Goal: Task Accomplishment & Management: Manage account settings

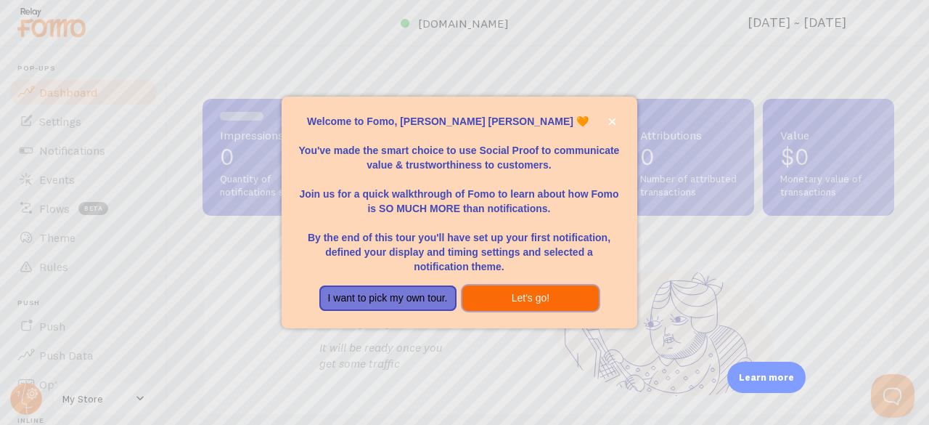
click at [548, 299] on button "Let's go!" at bounding box center [530, 298] width 137 height 26
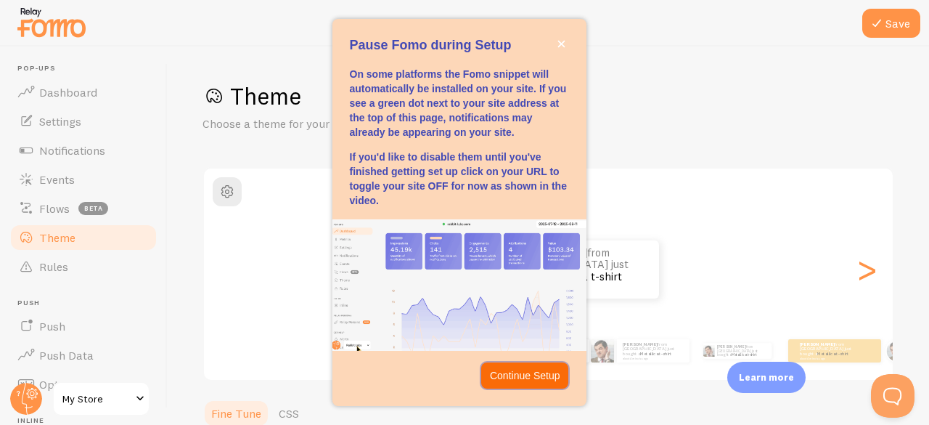
click at [531, 378] on p "Continue Setup" at bounding box center [525, 375] width 70 height 15
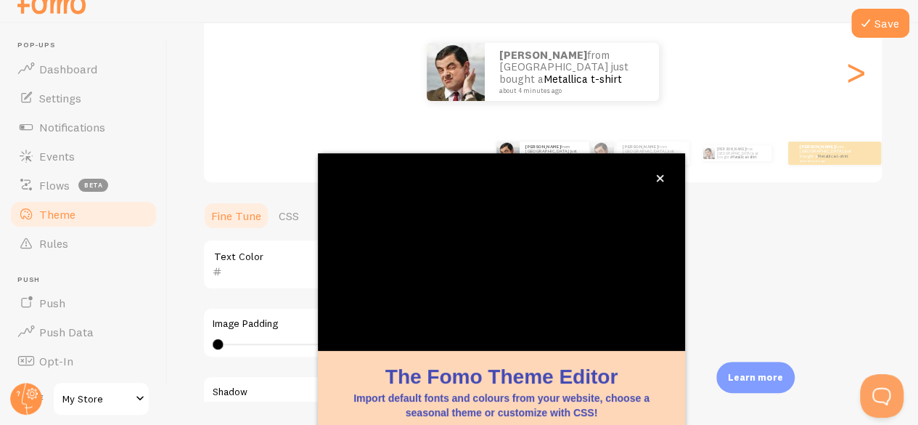
scroll to position [177, 0]
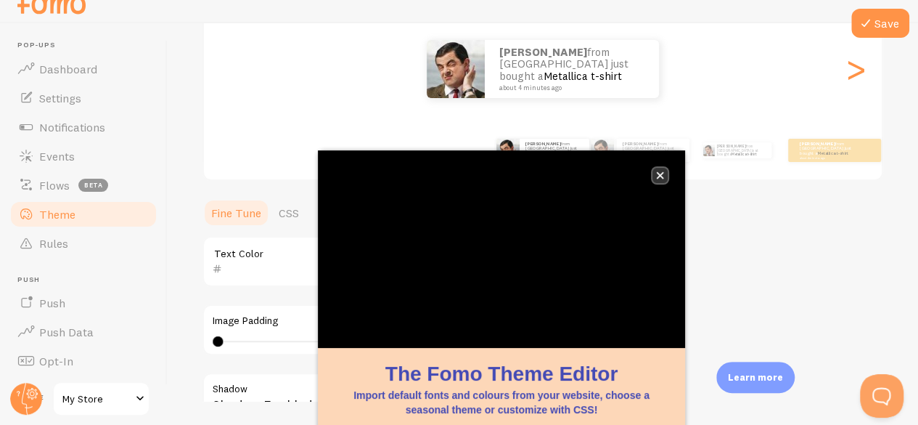
click at [660, 173] on icon "close," at bounding box center [660, 175] width 7 height 7
click at [665, 181] on button "close," at bounding box center [659, 175] width 15 height 15
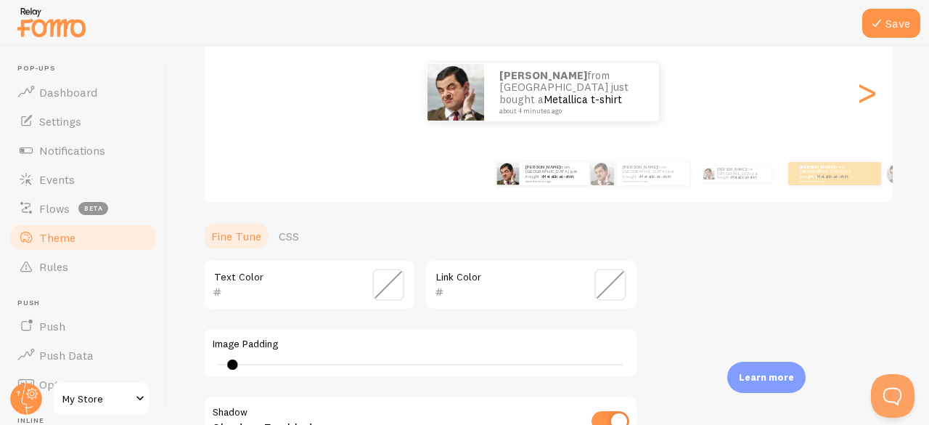
type input "0"
drag, startPoint x: 214, startPoint y: 365, endPoint x: 156, endPoint y: 376, distance: 59.1
click at [154, 377] on main "Pop-ups Dashboard Settings Notifications Events Flows beta Theme Rules [GEOGRAP…" at bounding box center [464, 235] width 929 height 378
click at [738, 267] on div "Theme Choose a theme for your notifications Classic [PERSON_NAME] from [GEOGRAP…" at bounding box center [548, 248] width 692 height 689
click at [858, 91] on div ">" at bounding box center [866, 92] width 17 height 104
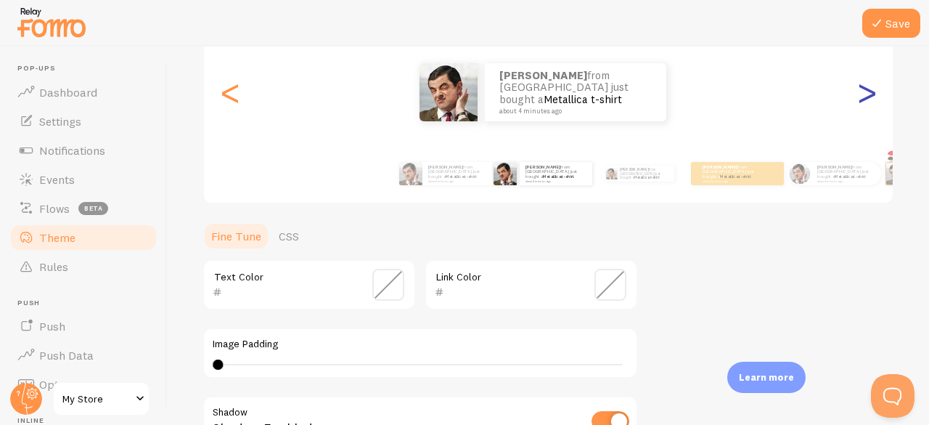
click at [858, 91] on div ">" at bounding box center [866, 92] width 17 height 104
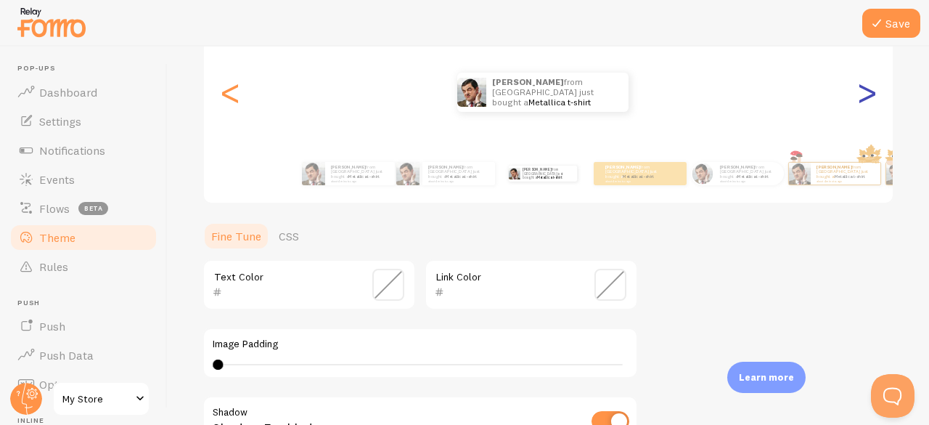
click at [858, 91] on div ">" at bounding box center [866, 92] width 17 height 104
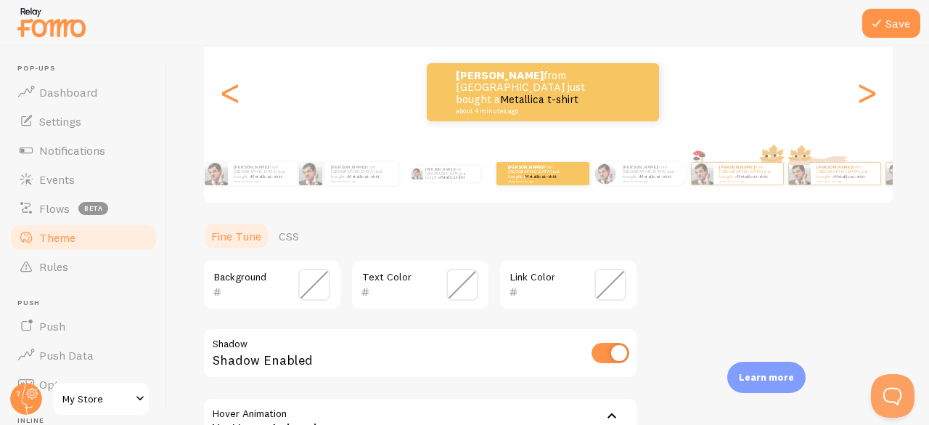
click at [218, 105] on div "[PERSON_NAME] from [GEOGRAPHIC_DATA] just bought a Metallica t-shirt about 4 mi…" at bounding box center [548, 92] width 689 height 104
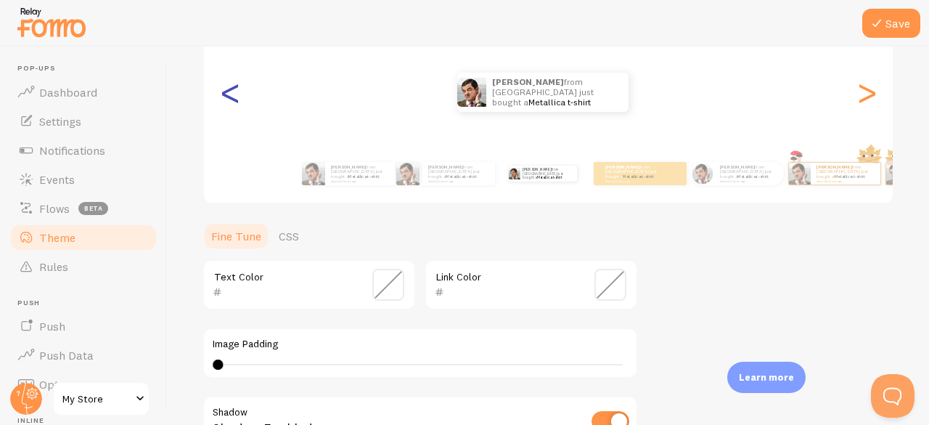
click at [228, 102] on div "<" at bounding box center [229, 92] width 17 height 104
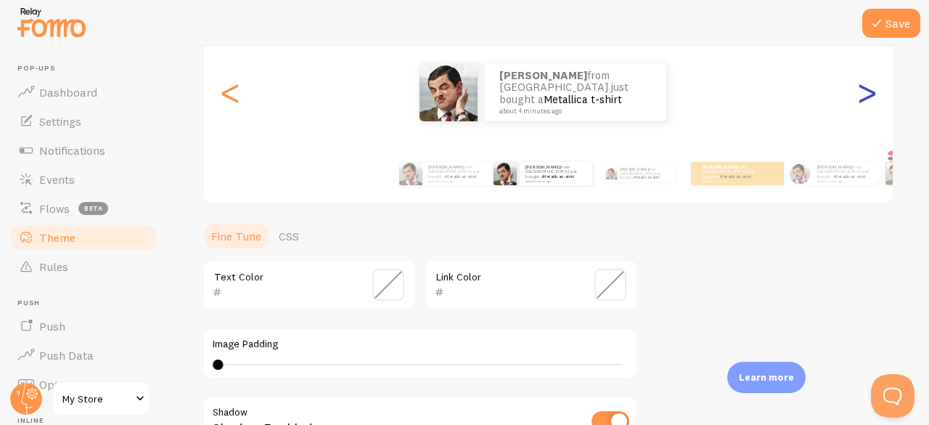
click at [858, 97] on div ">" at bounding box center [866, 92] width 17 height 104
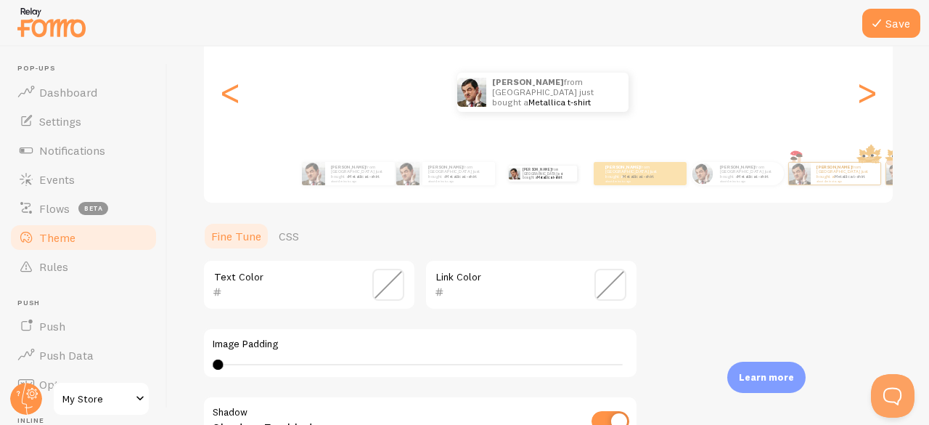
click at [714, 253] on div "Theme Choose a theme for your notifications [PERSON_NAME] from [GEOGRAPHIC_DATA…" at bounding box center [548, 248] width 692 height 689
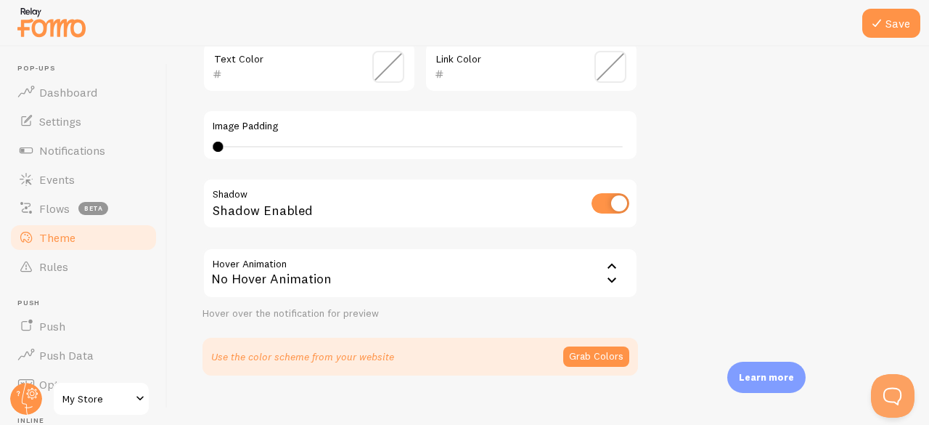
scroll to position [0, 0]
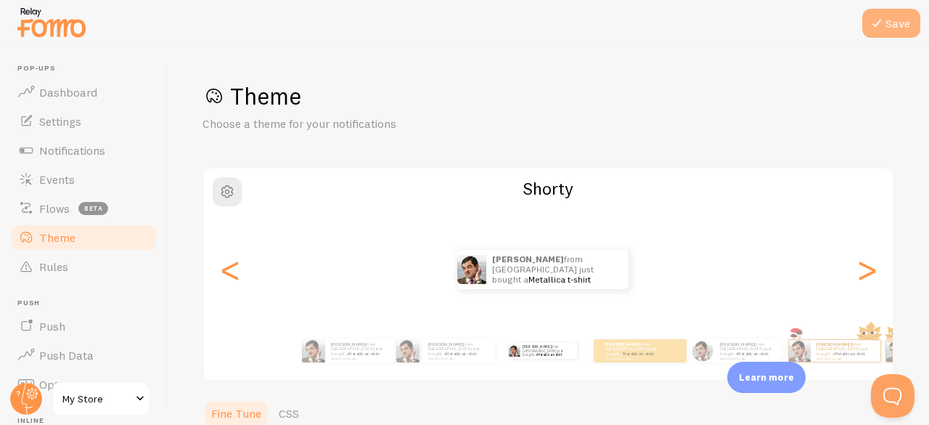
click at [898, 28] on button "Save" at bounding box center [891, 23] width 58 height 29
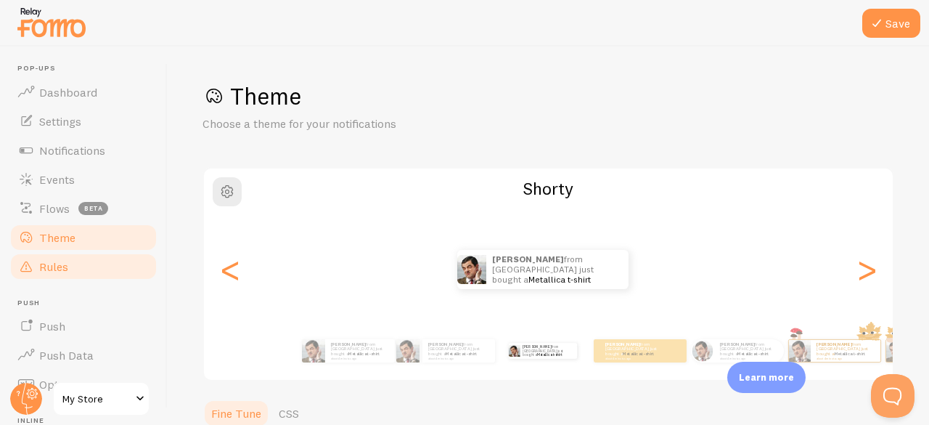
click at [68, 263] on link "Rules" at bounding box center [83, 266] width 149 height 29
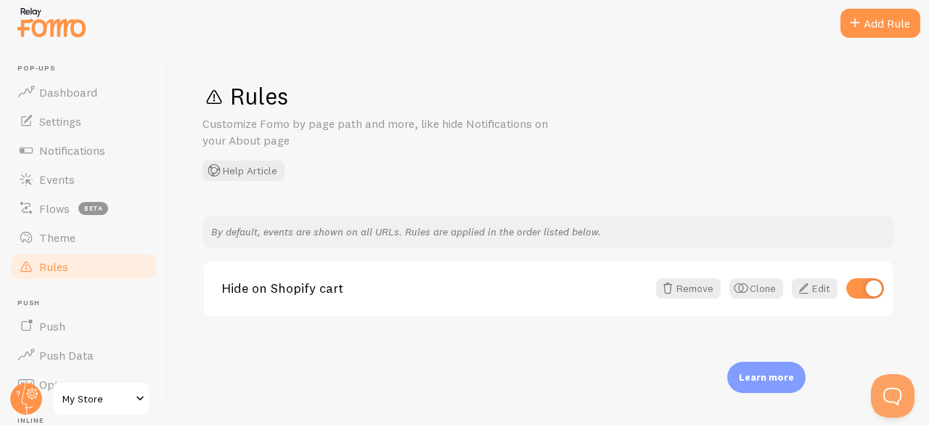
click at [569, 258] on div "By default, events are shown on all URLs. Rules are applied in the order listed…" at bounding box center [548, 267] width 692 height 102
click at [270, 335] on div "Rules Customize Fomo by page path and more, like hide Notifications on your Abo…" at bounding box center [548, 235] width 761 height 378
click at [91, 146] on span "Notifications" at bounding box center [72, 150] width 66 height 15
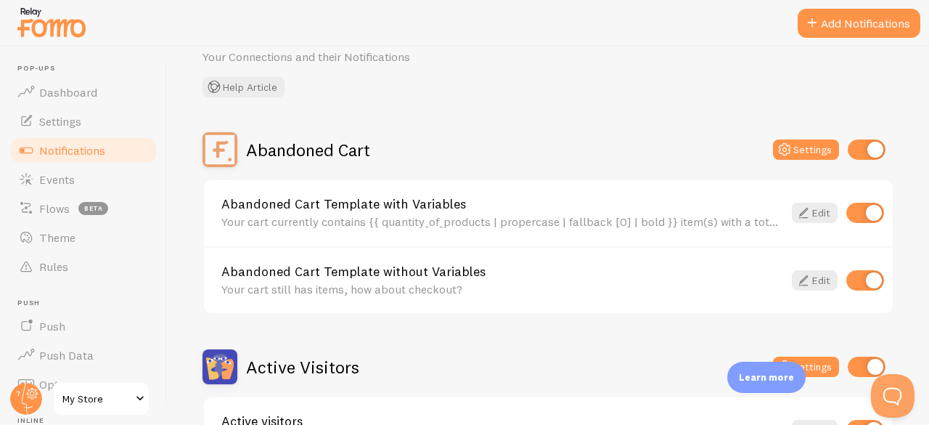
scroll to position [145, 0]
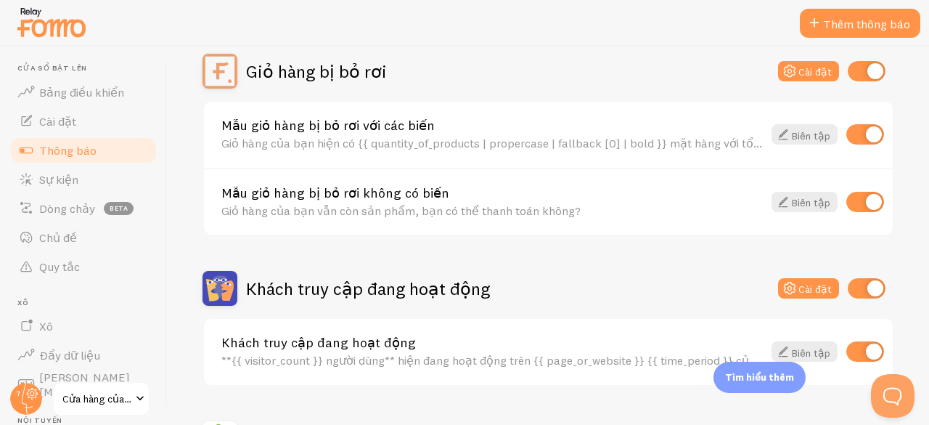
click at [581, 291] on div "Khách truy cập đang hoạt động Cài đặt" at bounding box center [548, 288] width 692 height 35
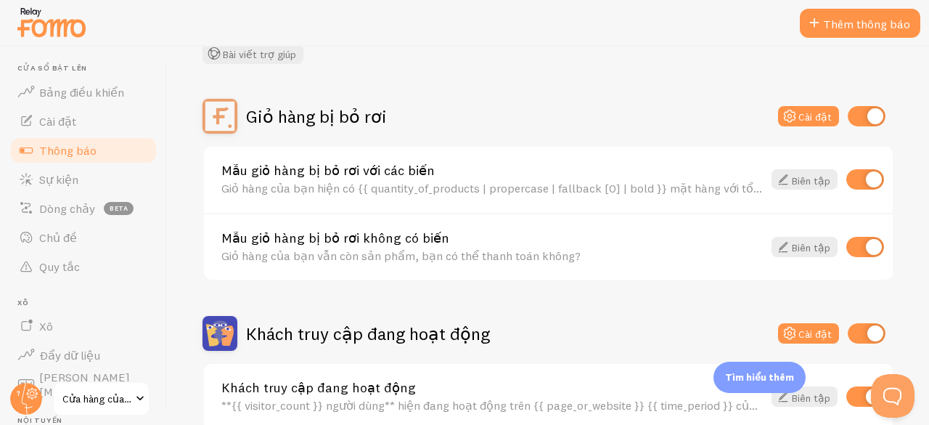
scroll to position [0, 0]
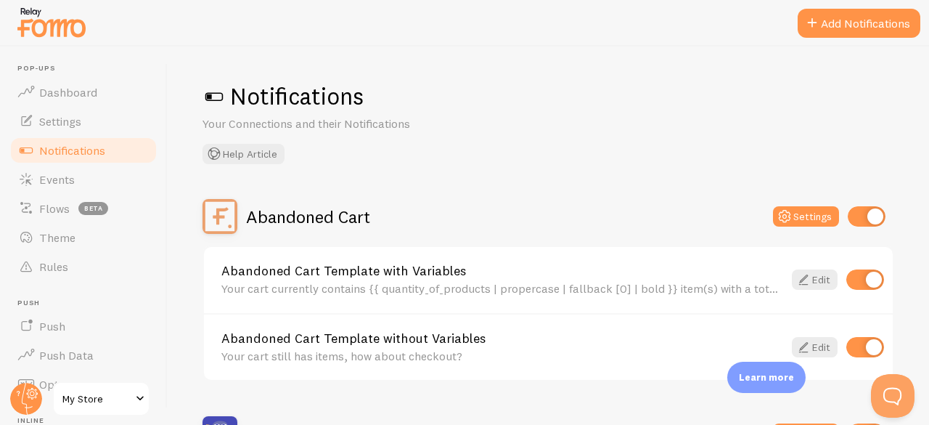
click at [551, 19] on div at bounding box center [464, 23] width 929 height 46
click at [561, 201] on div "Abandoned Cart Settings" at bounding box center [548, 216] width 692 height 35
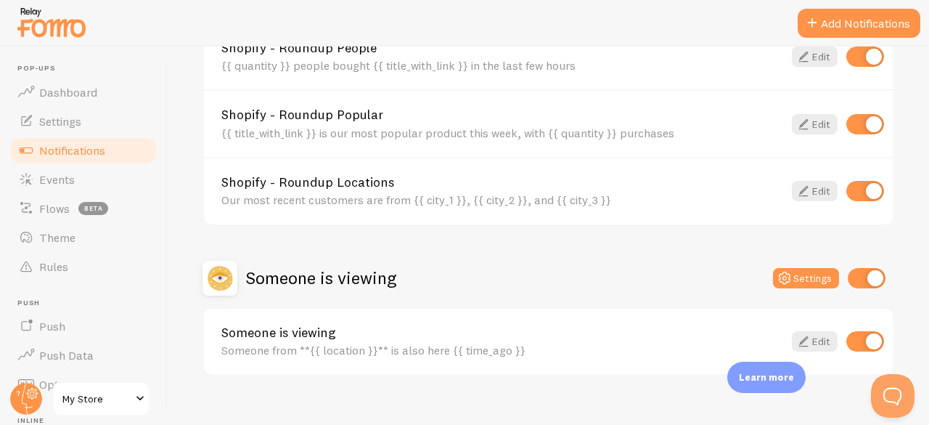
scroll to position [745, 0]
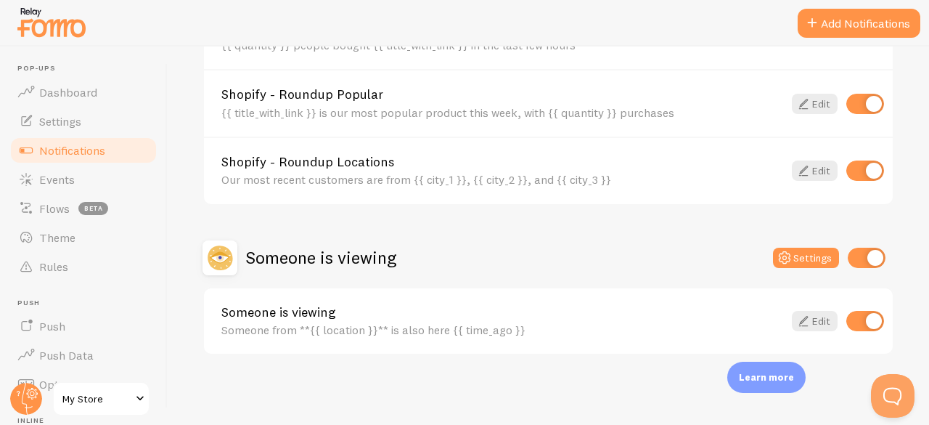
click at [853, 318] on input "checkbox" at bounding box center [865, 321] width 38 height 20
checkbox input "false"
click at [626, 273] on div "Someone is viewing Settings" at bounding box center [548, 257] width 692 height 35
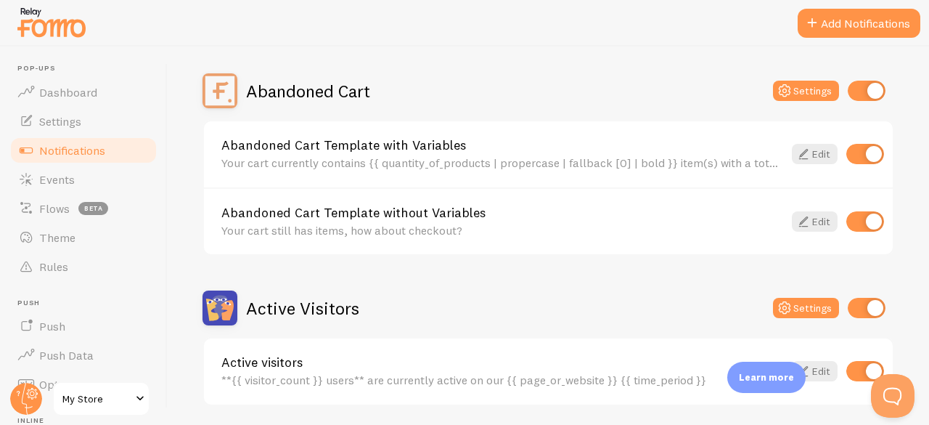
scroll to position [171, 0]
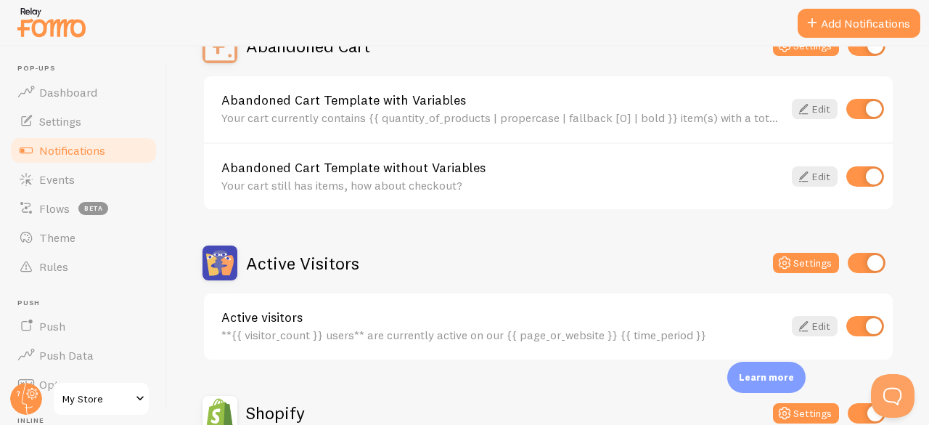
click at [0, 170] on header "Pop-ups Dashboard Settings Notifications Events Flows beta Theme Rules [GEOGRAP…" at bounding box center [83, 235] width 167 height 378
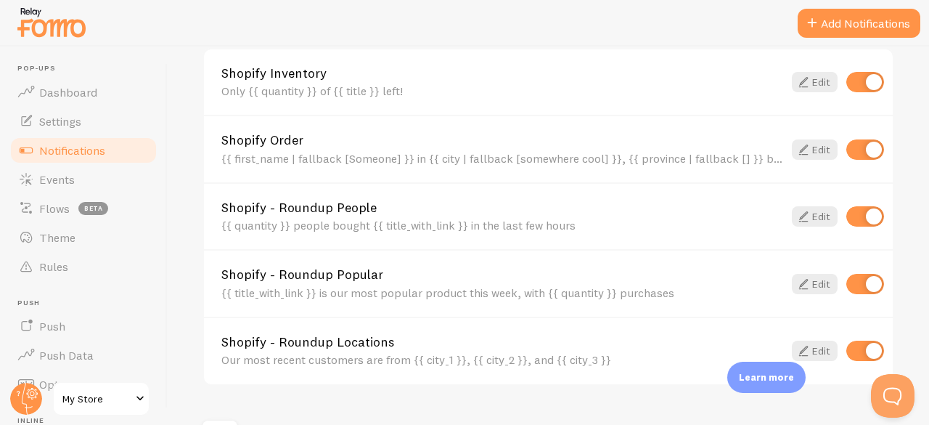
scroll to position [545, 0]
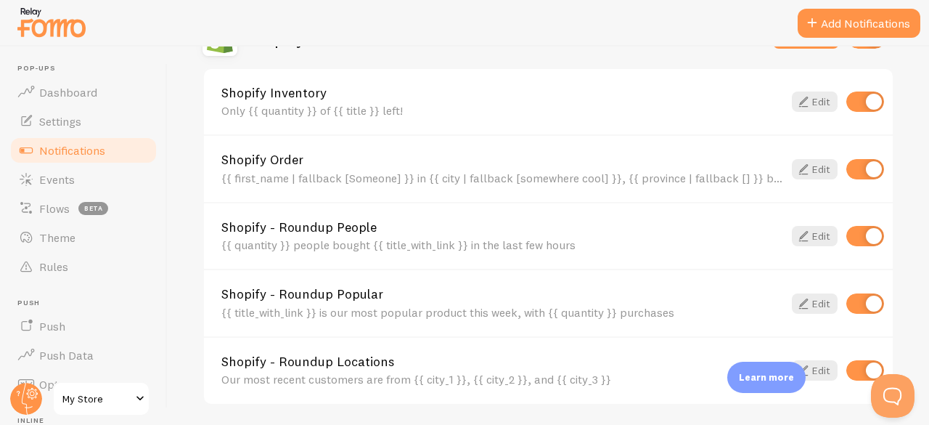
click at [0, 147] on header "Pop-ups Dashboard Settings Notifications Events Flows beta Theme Rules [GEOGRAP…" at bounding box center [83, 235] width 167 height 378
